Goal: Check status: Check status

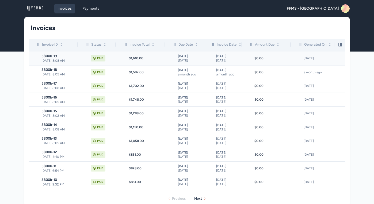
click at [53, 59] on span "[DATE] 8:08 AM" at bounding box center [60, 60] width 36 height 4
